Goal: Transaction & Acquisition: Book appointment/travel/reservation

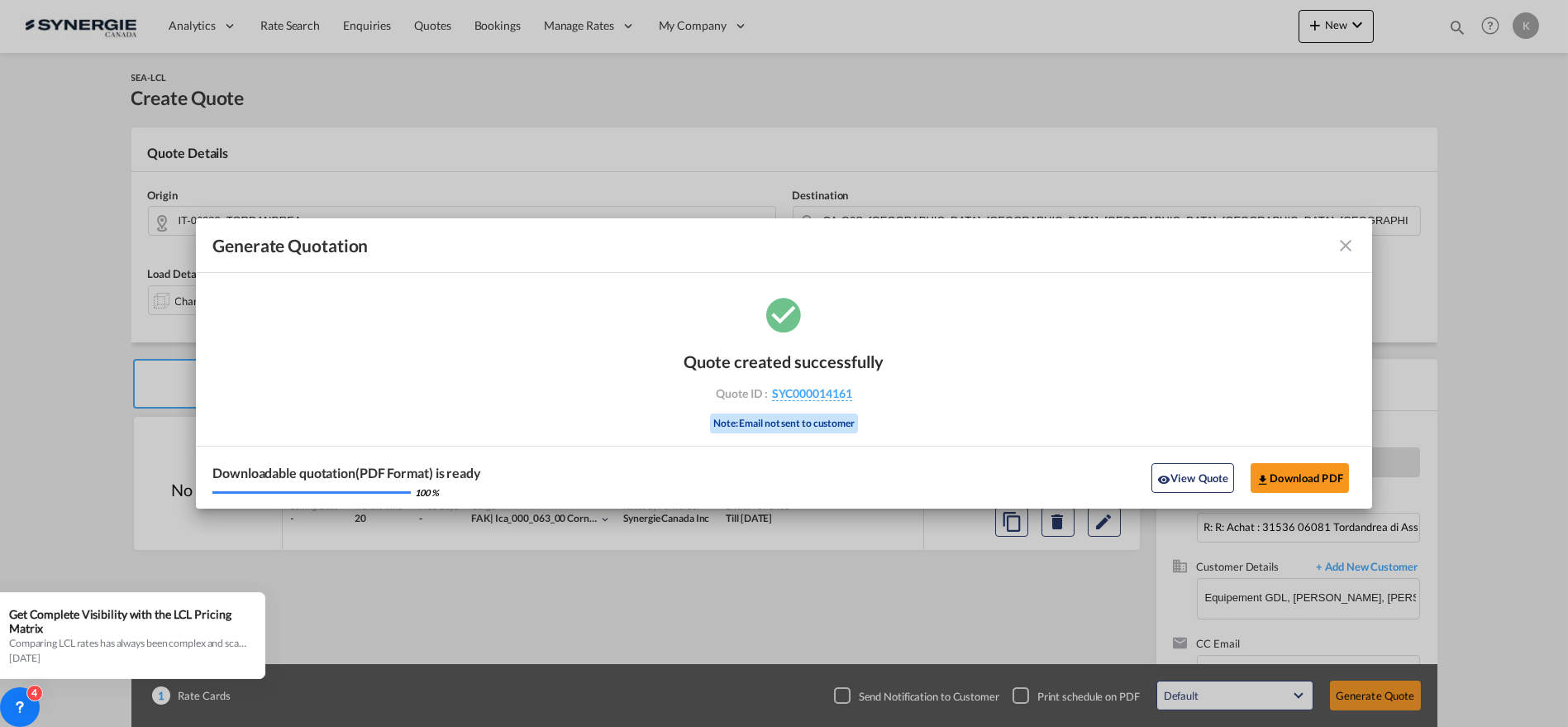
click at [1358, 244] on md-toolbar "Generate Quotation" at bounding box center [784, 245] width 1177 height 55
click at [1340, 241] on md-icon "icon-close fg-AAA8AD cursor m-0" at bounding box center [1346, 246] width 20 height 20
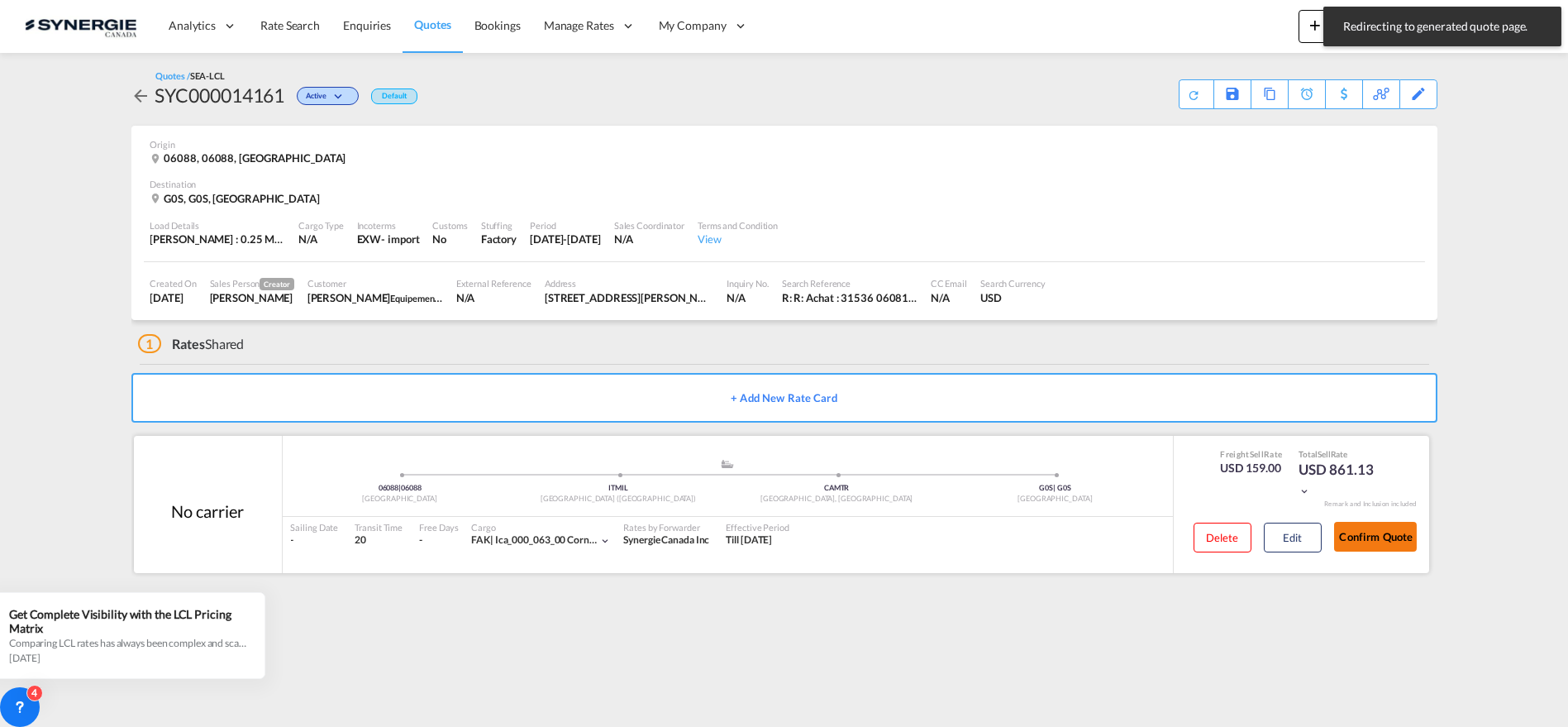
click at [1394, 548] on button "Confirm Quote" at bounding box center [1375, 537] width 83 height 30
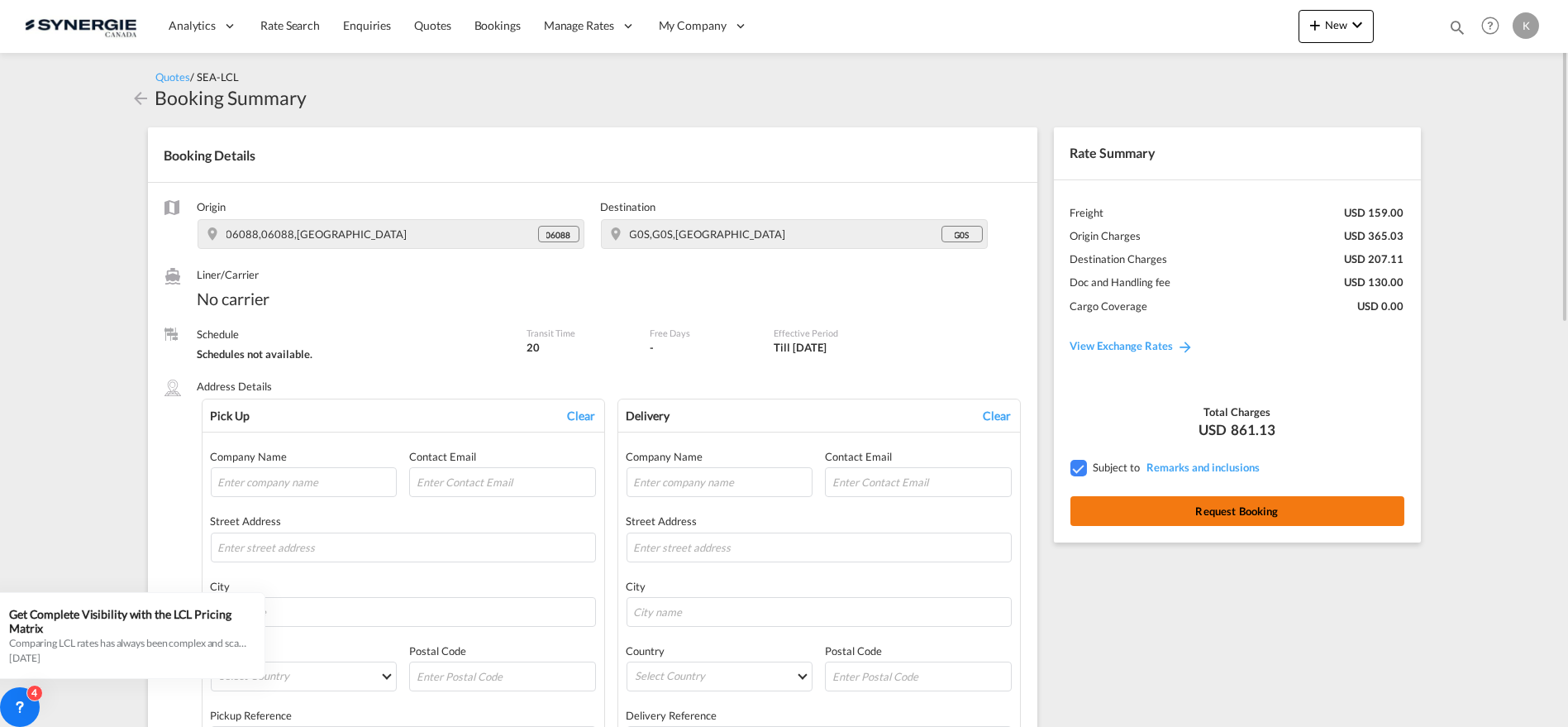
click at [1263, 511] on button "Request Booking" at bounding box center [1237, 511] width 334 height 30
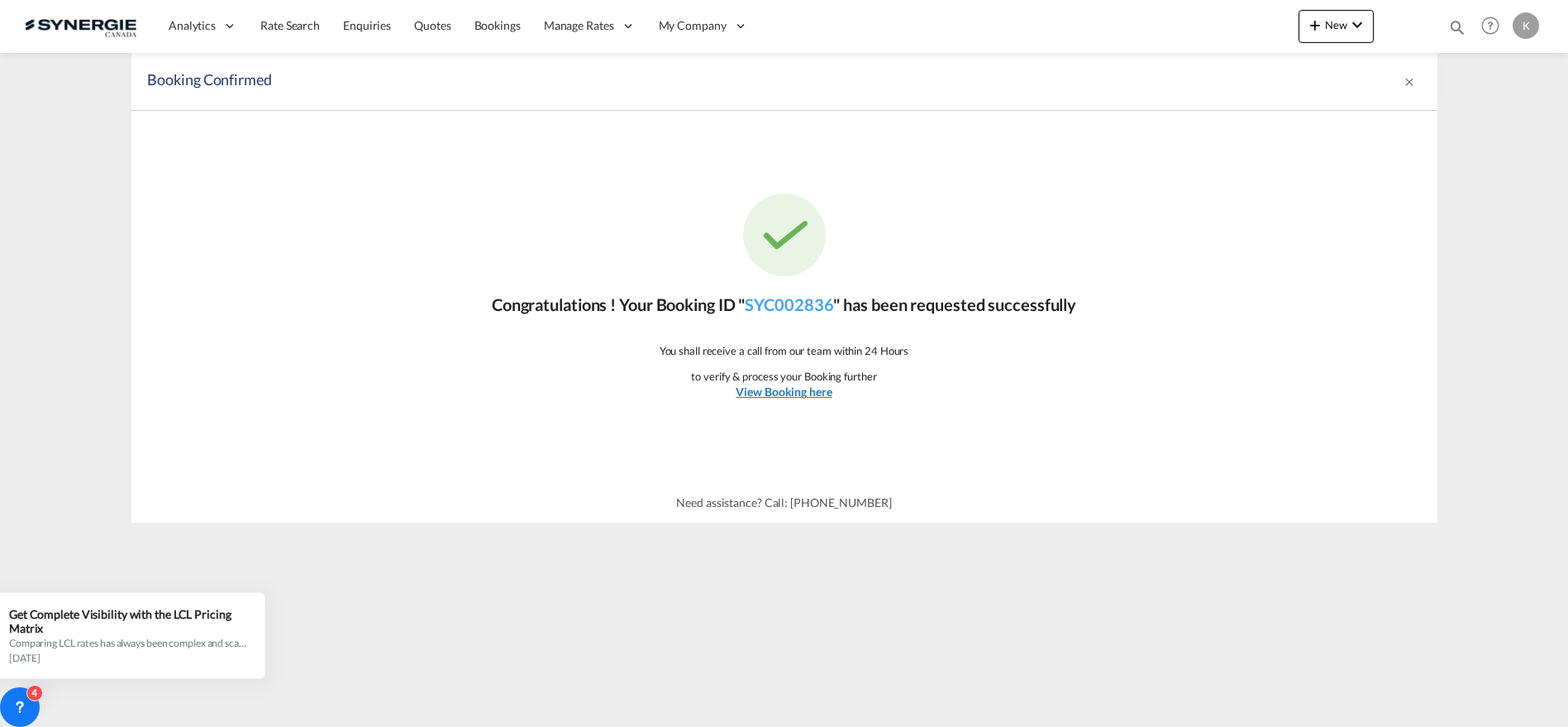
click at [775, 389] on u "View Booking here" at bounding box center [784, 392] width 96 height 14
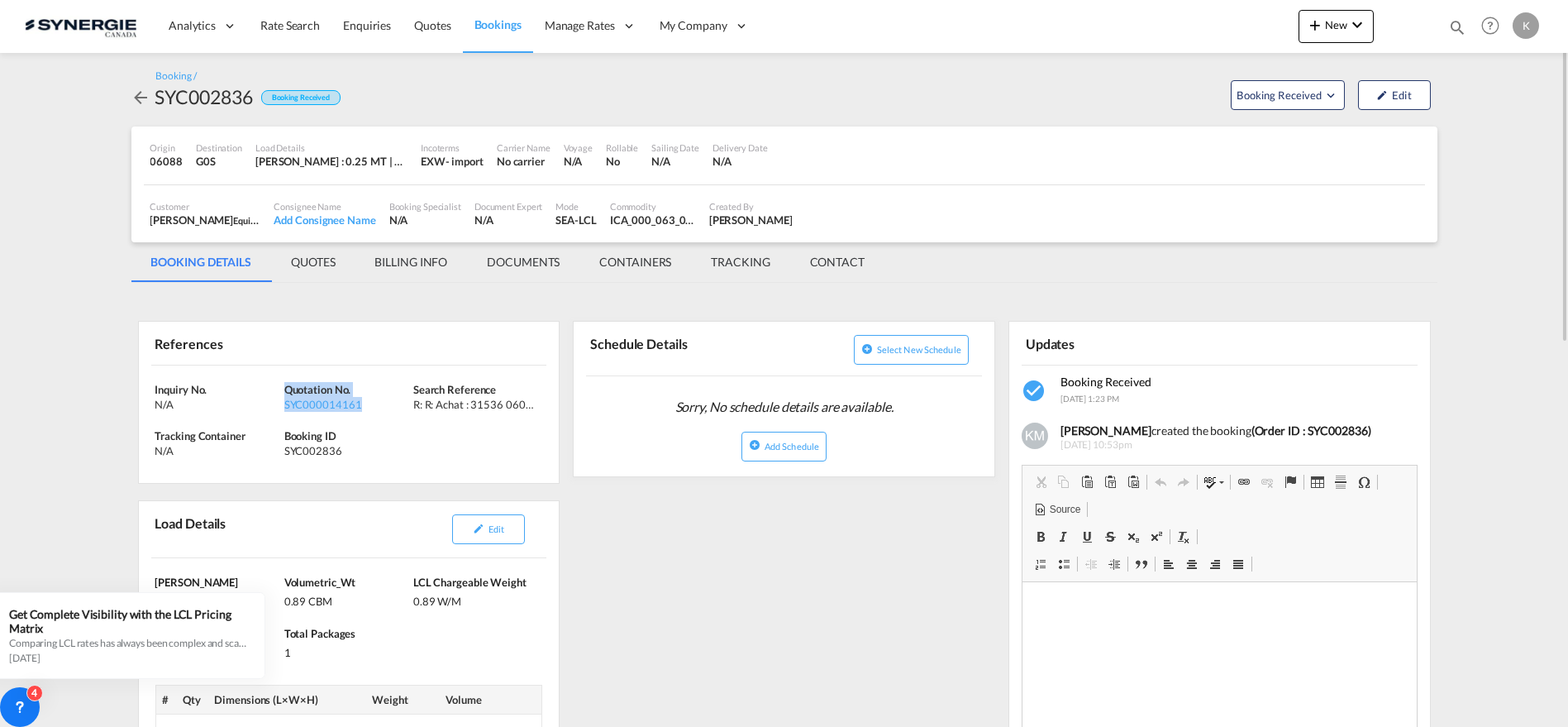
drag, startPoint x: 373, startPoint y: 410, endPoint x: 286, endPoint y: 387, distance: 90.0
click at [286, 387] on div "Quotation No. SYC000014161" at bounding box center [349, 397] width 129 height 30
copy div "Quotation No. SYC000014161"
click at [1358, 23] on md-icon "icon-chevron-down" at bounding box center [1358, 25] width 20 height 20
click at [424, 29] on md-backdrop at bounding box center [784, 363] width 1568 height 727
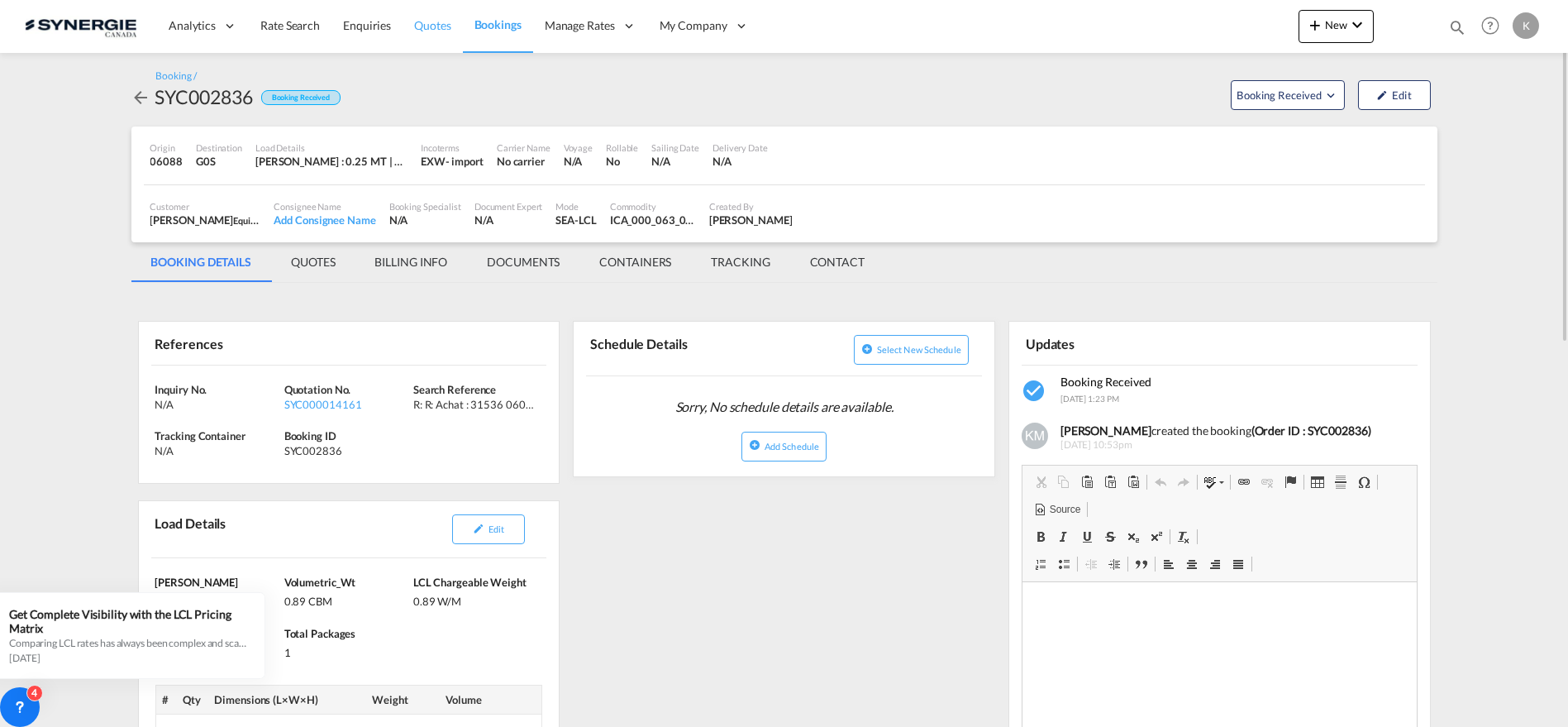
click at [439, 32] on span "Quotes" at bounding box center [432, 26] width 36 height 17
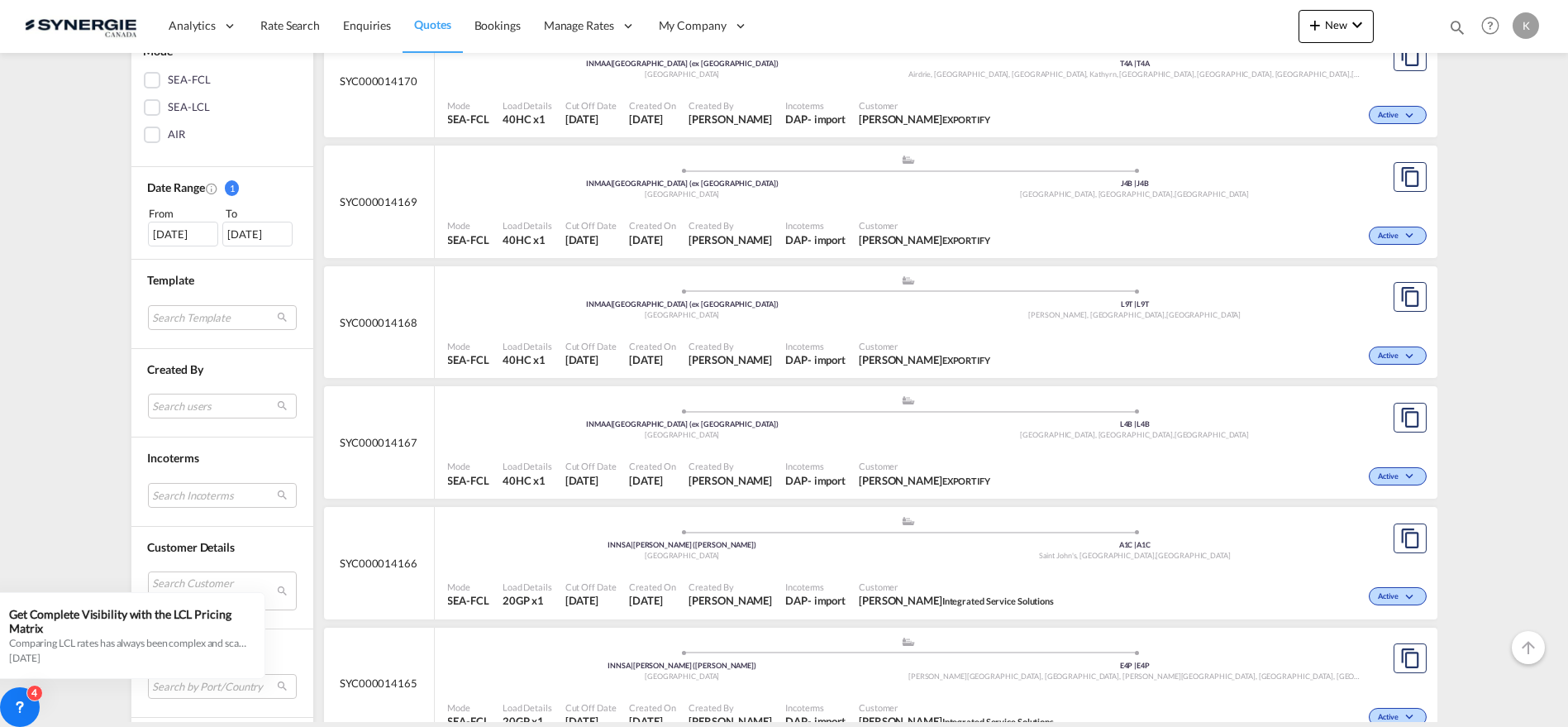
scroll to position [480, 0]
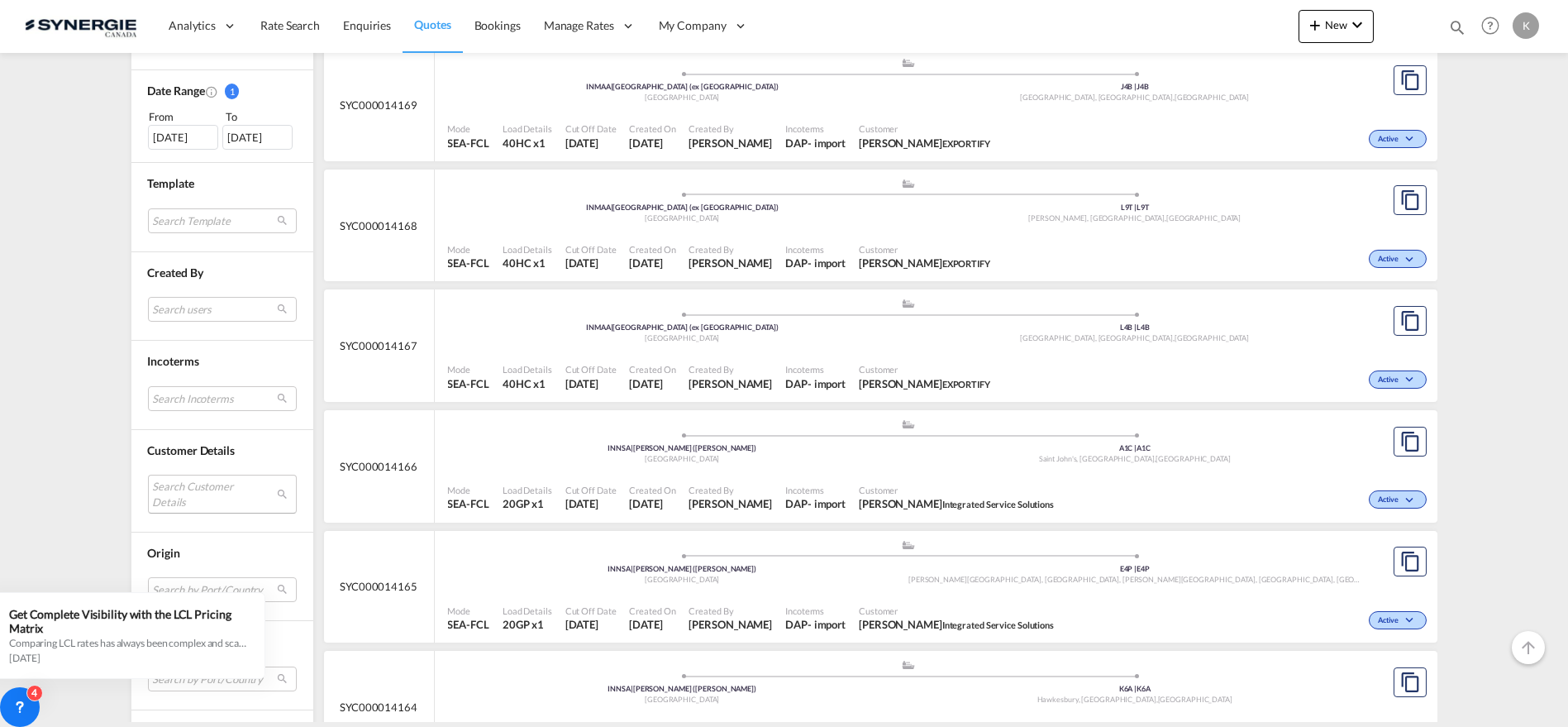
click at [210, 493] on md-select "Search Customer Details user name user effy Xu [EMAIL_ADDRESS][DOMAIN_NAME] | t…" at bounding box center [223, 493] width 149 height 38
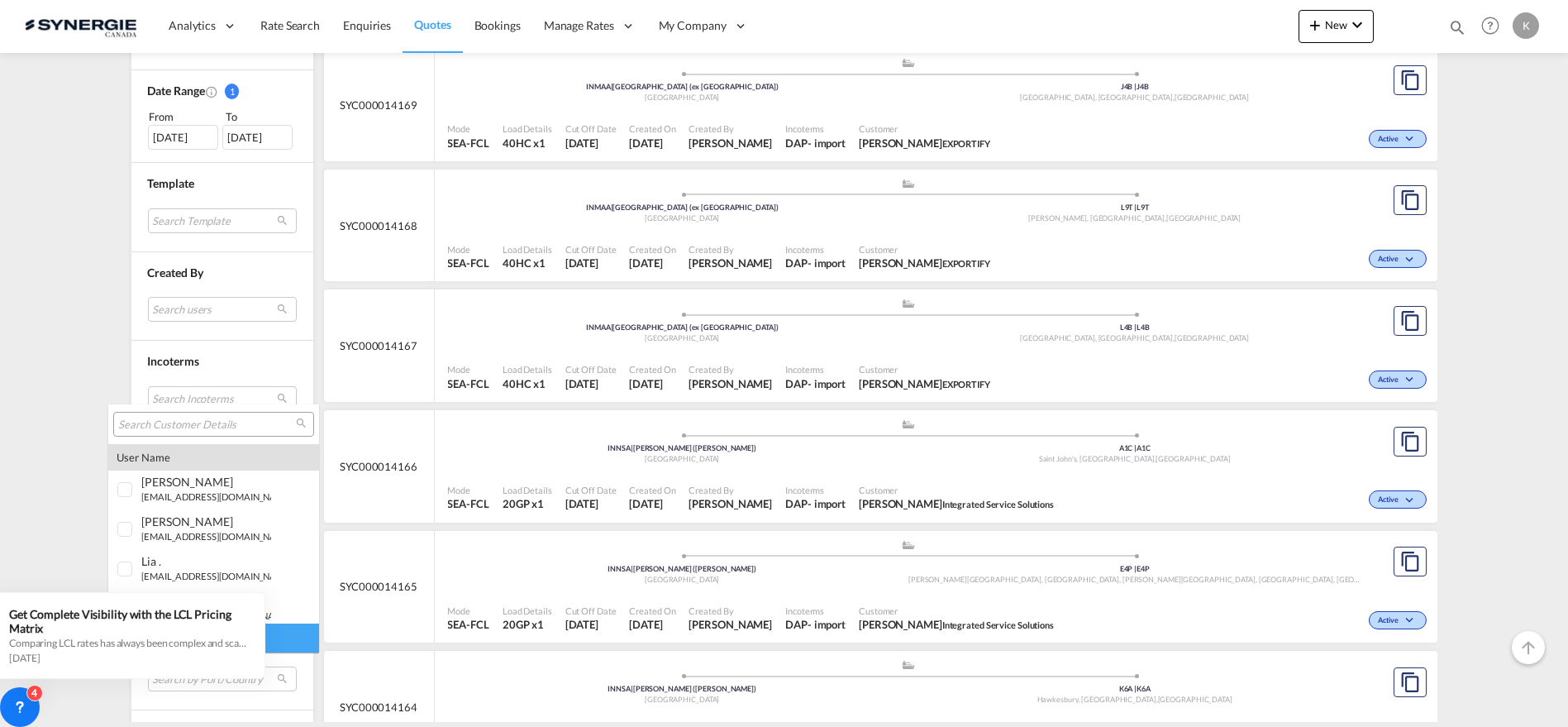
click at [196, 419] on input "search" at bounding box center [207, 425] width 178 height 15
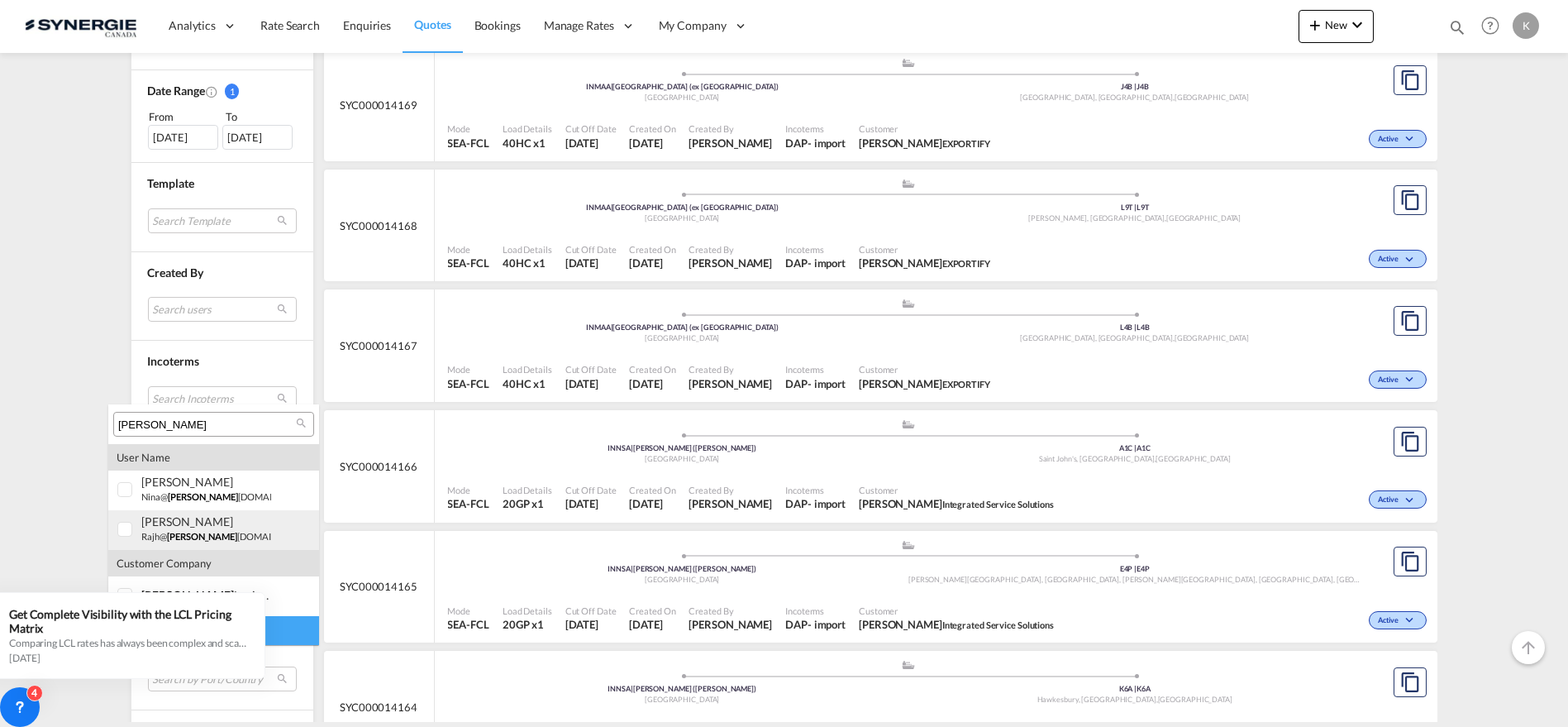
type input "[PERSON_NAME]"
click at [117, 527] on div at bounding box center [126, 530] width 17 height 17
click at [120, 495] on div at bounding box center [126, 491] width 17 height 17
click at [295, 630] on div "Done" at bounding box center [214, 631] width 211 height 29
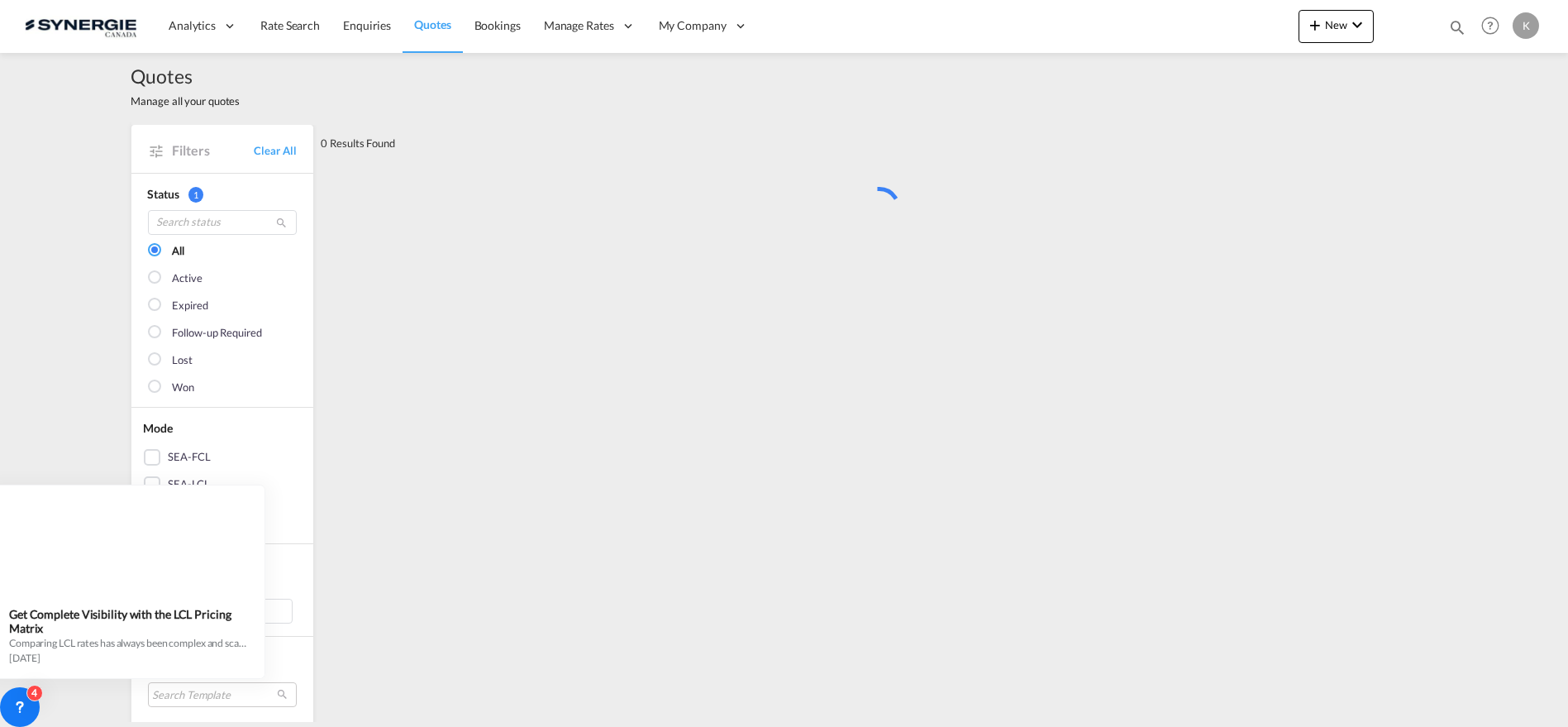
scroll to position [0, 0]
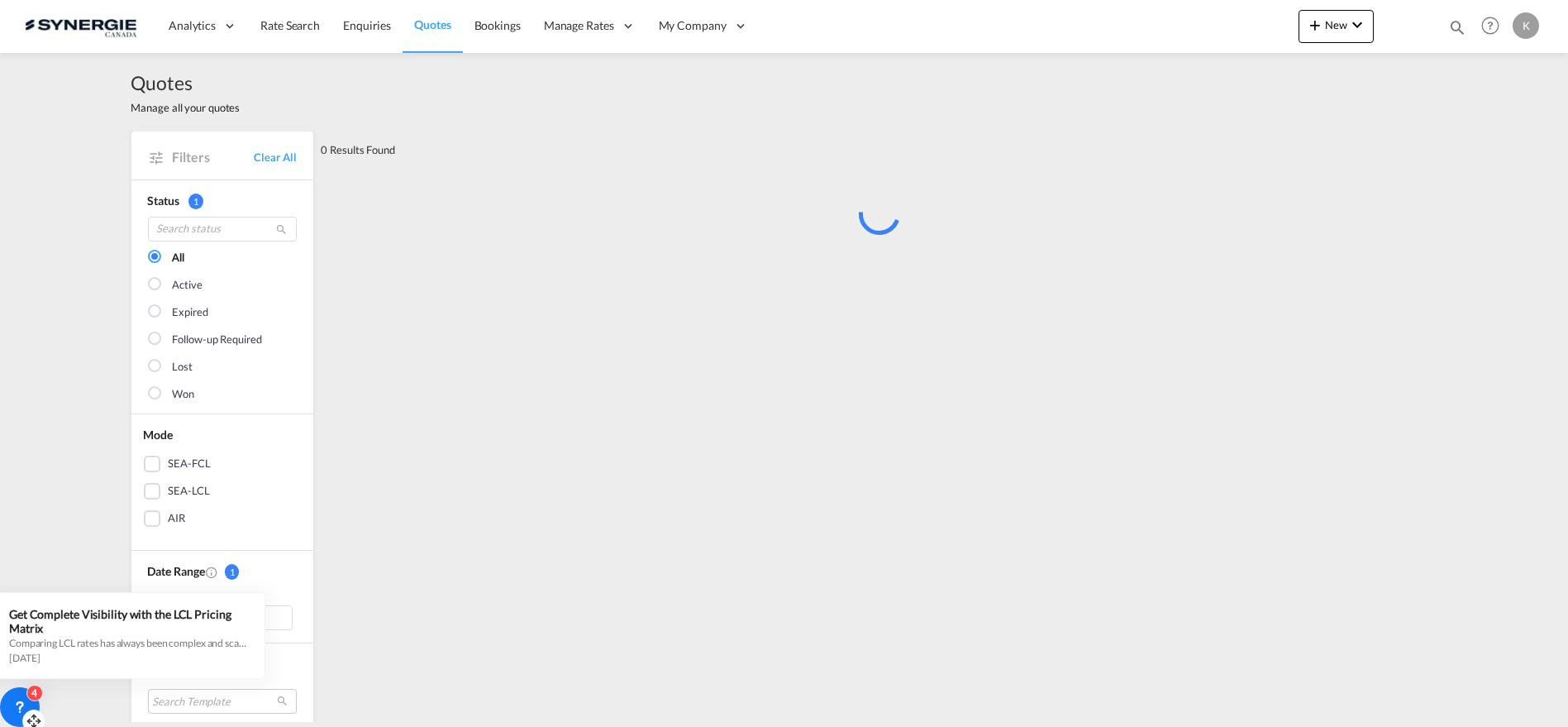
click at [13, 711] on icon at bounding box center [20, 708] width 17 height 17
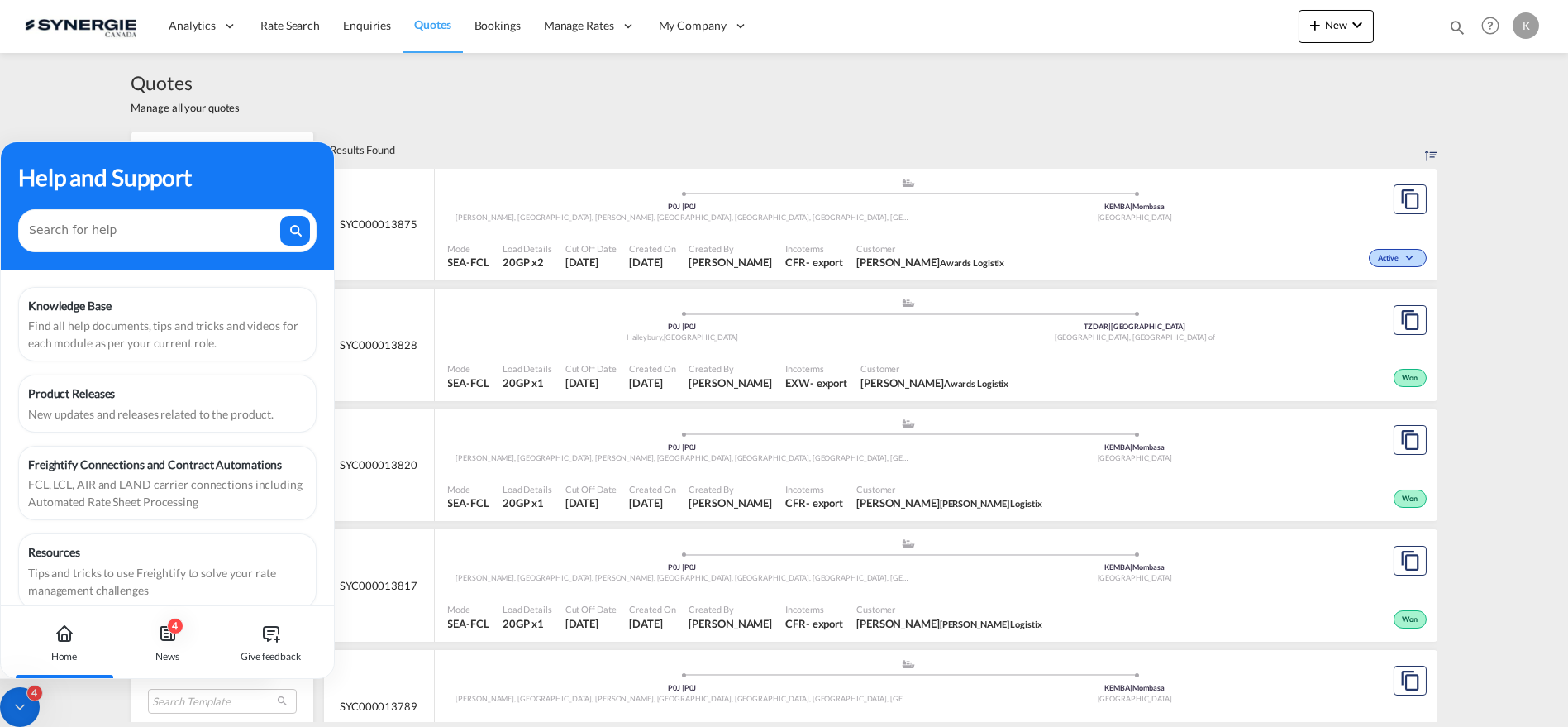
click at [22, 710] on icon at bounding box center [20, 708] width 17 height 17
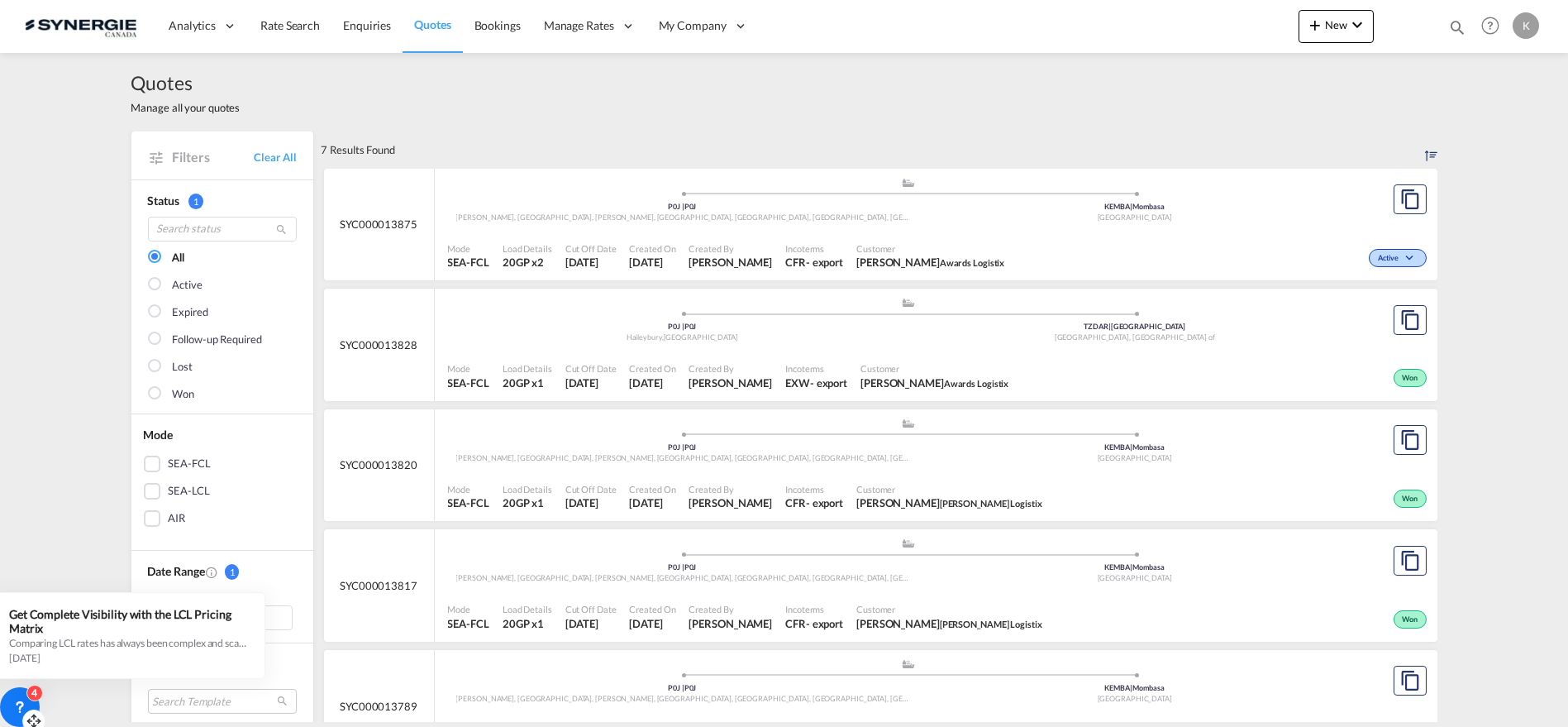
click at [973, 239] on div "Customer [PERSON_NAME] Awards Logistix" at bounding box center [930, 256] width 161 height 41
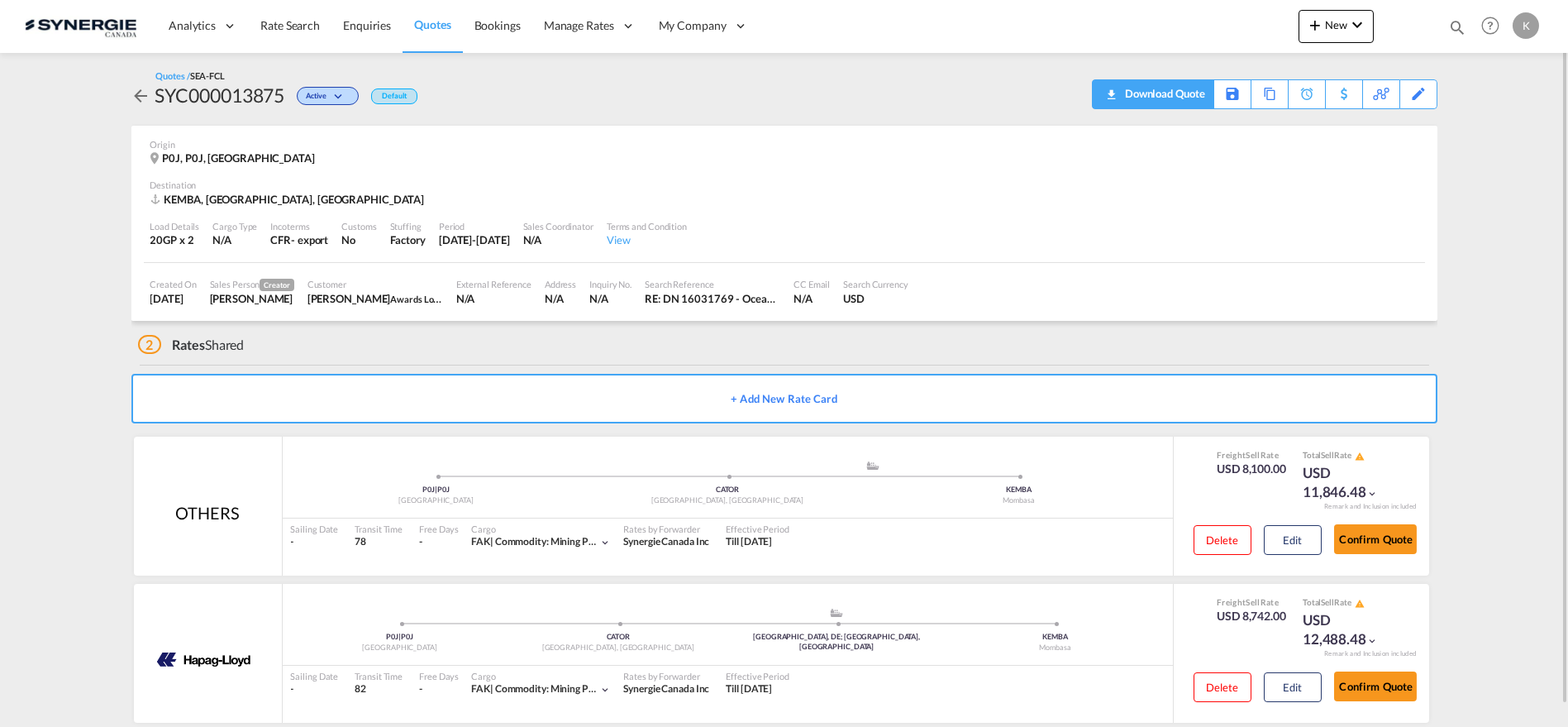
click at [1190, 95] on div "Download Quote" at bounding box center [1163, 94] width 85 height 27
